Goal: Task Accomplishment & Management: Complete application form

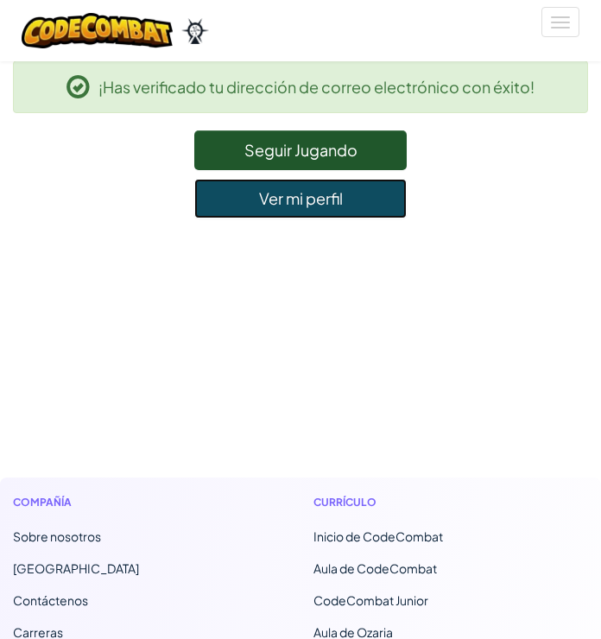
click at [375, 211] on link "Ver mi perfil" at bounding box center [300, 199] width 213 height 40
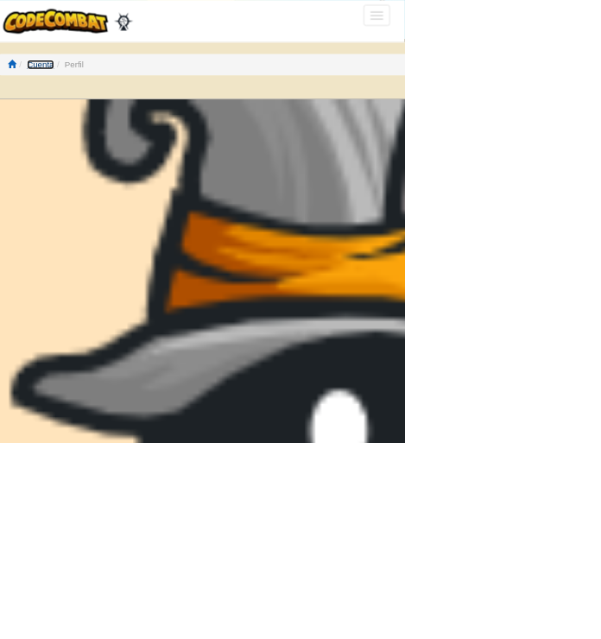
click at [93, 87] on link "Cuenta" at bounding box center [74, 93] width 39 height 14
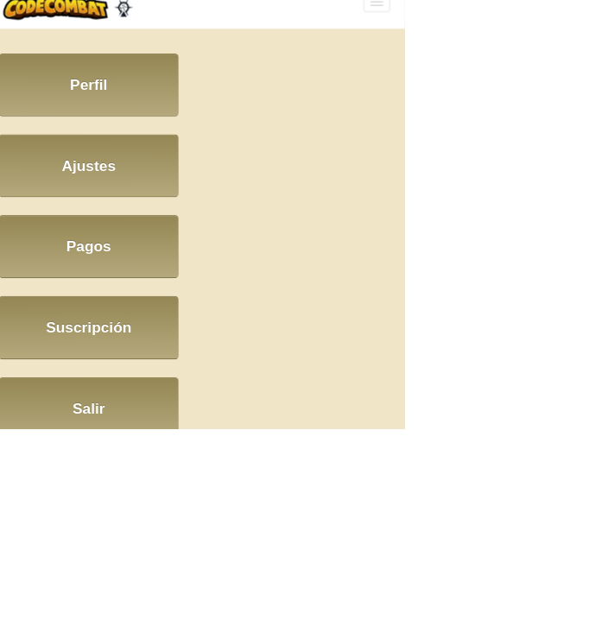
scroll to position [60, 0]
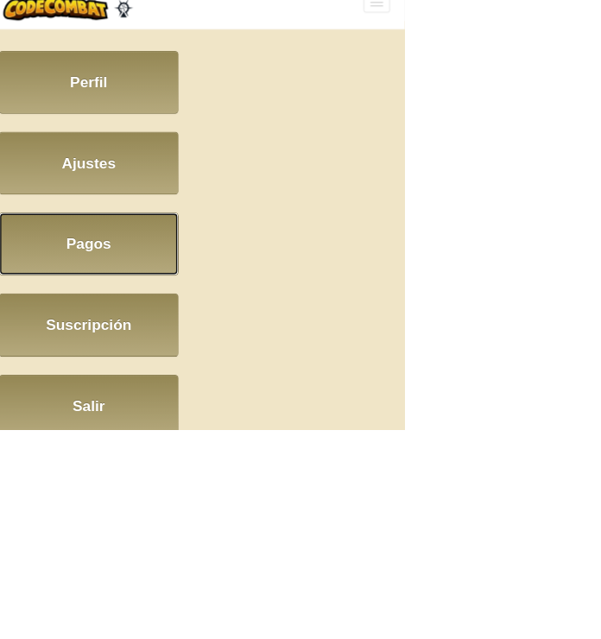
click at [216, 390] on link "Pagos" at bounding box center [144, 371] width 259 height 91
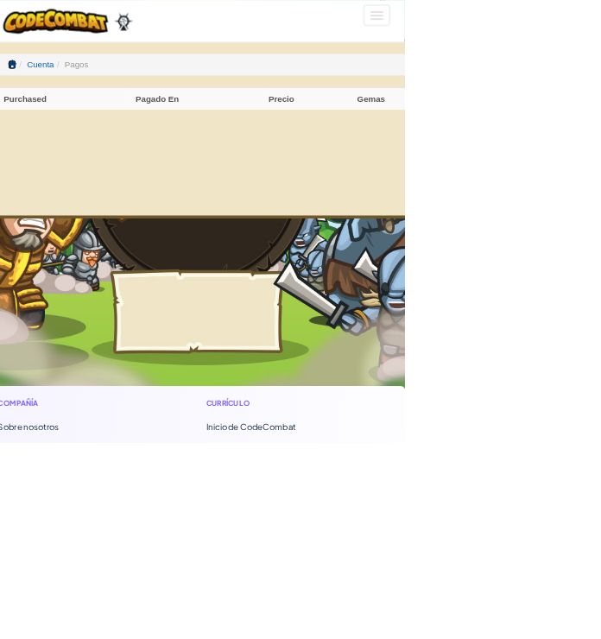
click at [34, 88] on span at bounding box center [34, 92] width 12 height 12
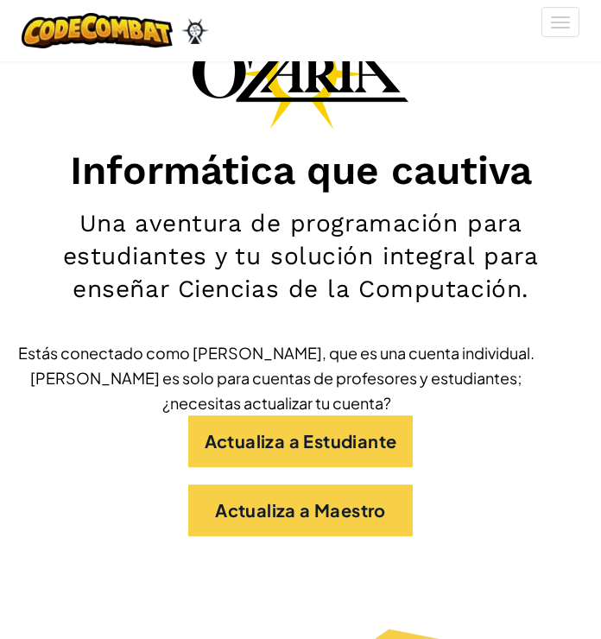
scroll to position [169, 0]
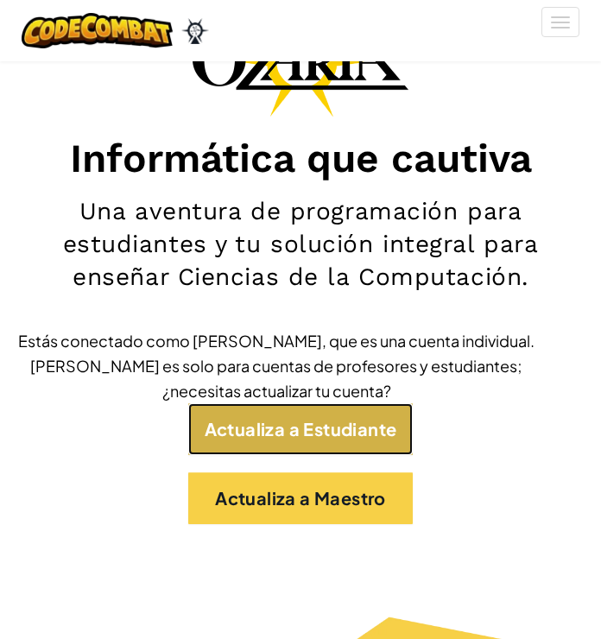
click at [381, 441] on link "Actualiza a Estudiante" at bounding box center [300, 429] width 225 height 52
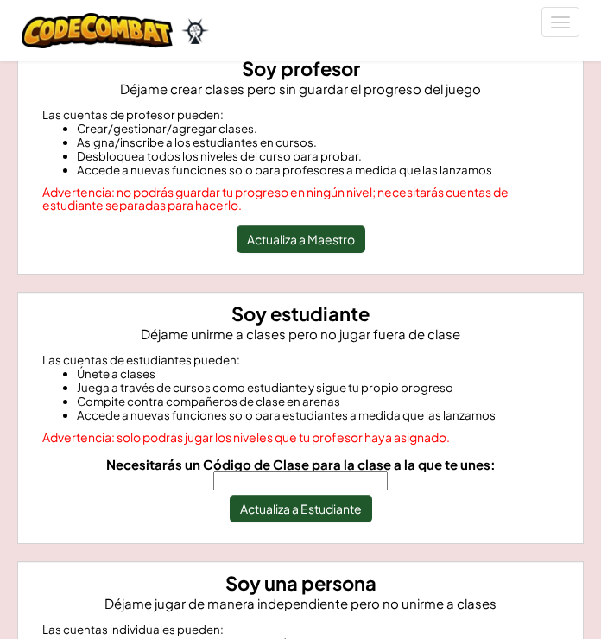
scroll to position [237, 0]
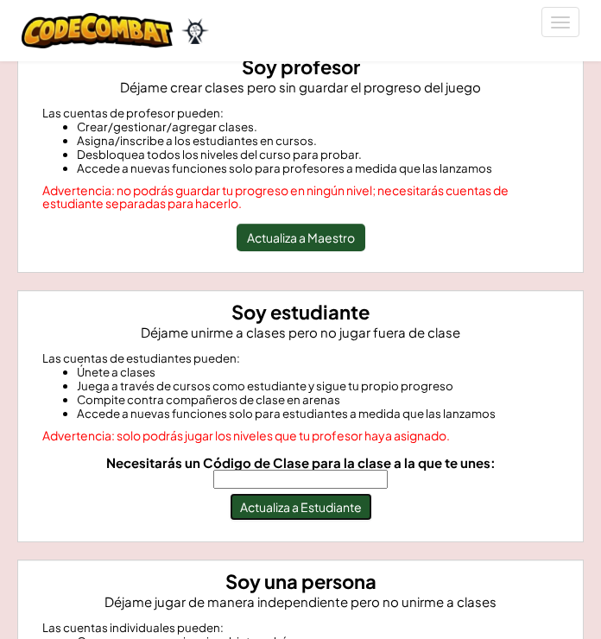
click at [365, 496] on button "Actualiza a Estudiante" at bounding box center [301, 507] width 143 height 28
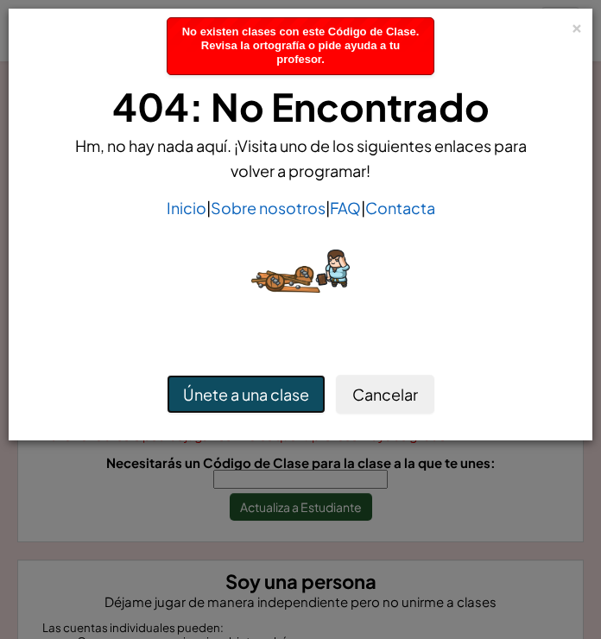
click at [253, 410] on button "Únete a una clase" at bounding box center [246, 395] width 159 height 40
click at [263, 397] on button "Únete a una clase" at bounding box center [246, 395] width 159 height 40
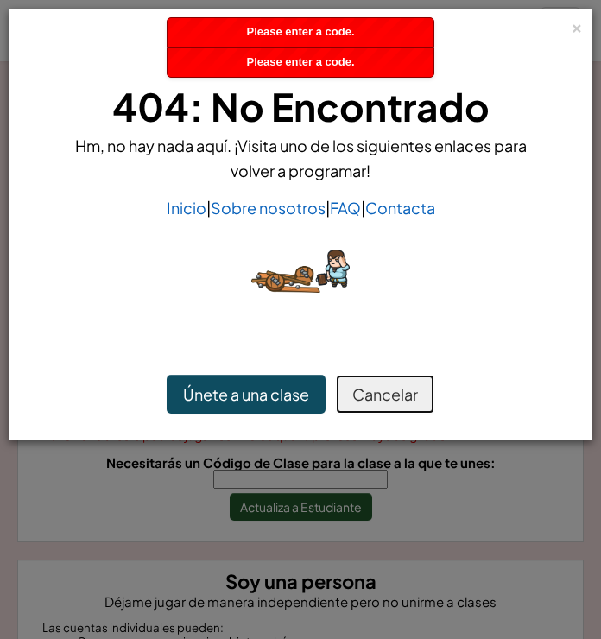
click at [399, 389] on button "Cancelar" at bounding box center [385, 395] width 98 height 40
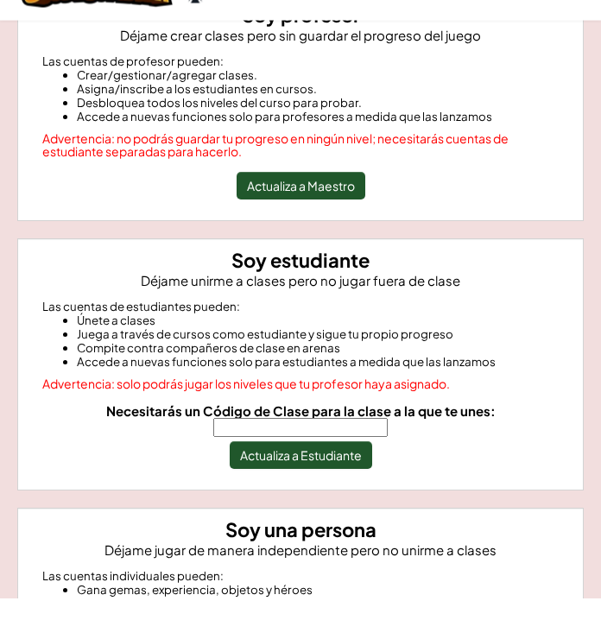
scroll to position [251, 0]
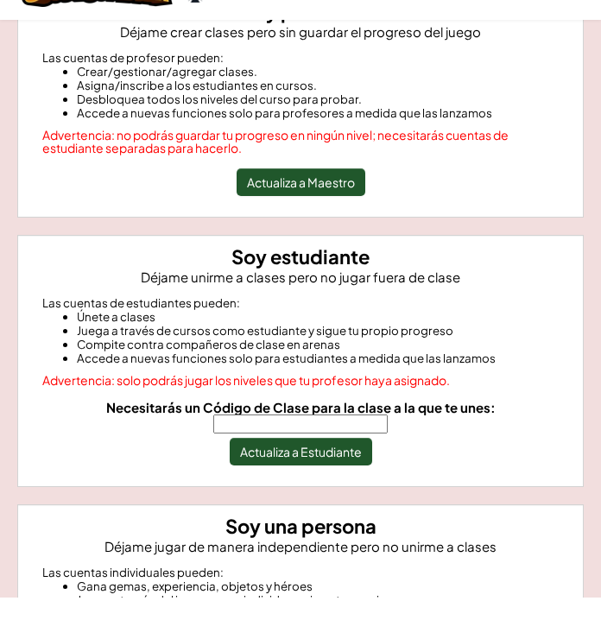
type input "SpeedLateHorse"
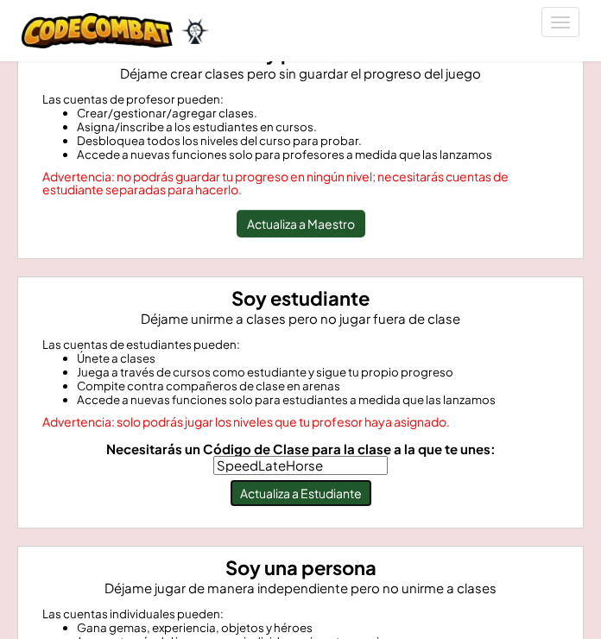
click at [356, 498] on button "Actualiza a Estudiante" at bounding box center [301, 493] width 143 height 28
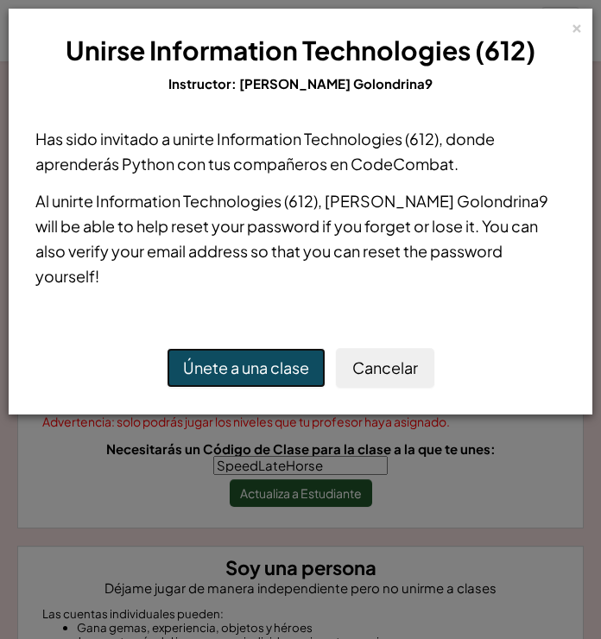
click at [294, 353] on button "Únete a una clase" at bounding box center [246, 368] width 159 height 40
